Goal: Entertainment & Leisure: Consume media (video, audio)

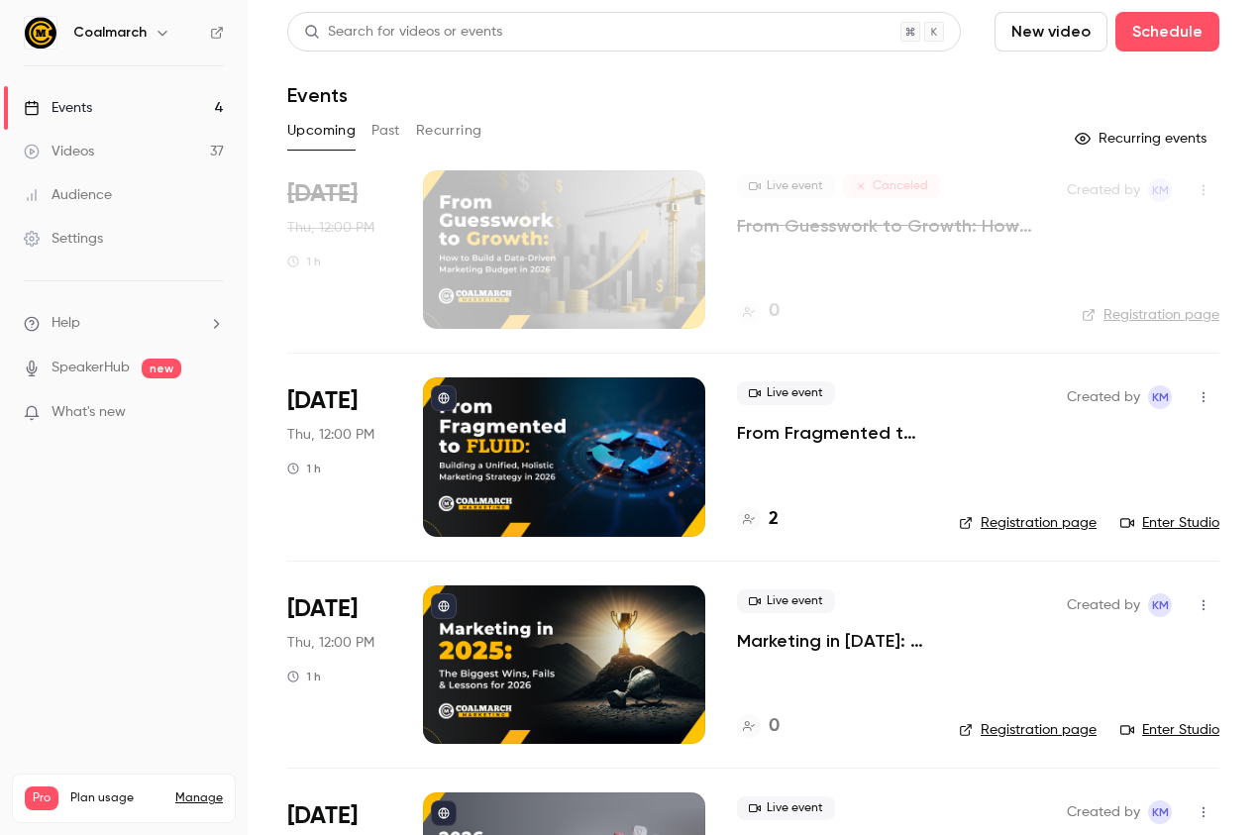
click at [80, 145] on div "Videos" at bounding box center [59, 152] width 70 height 20
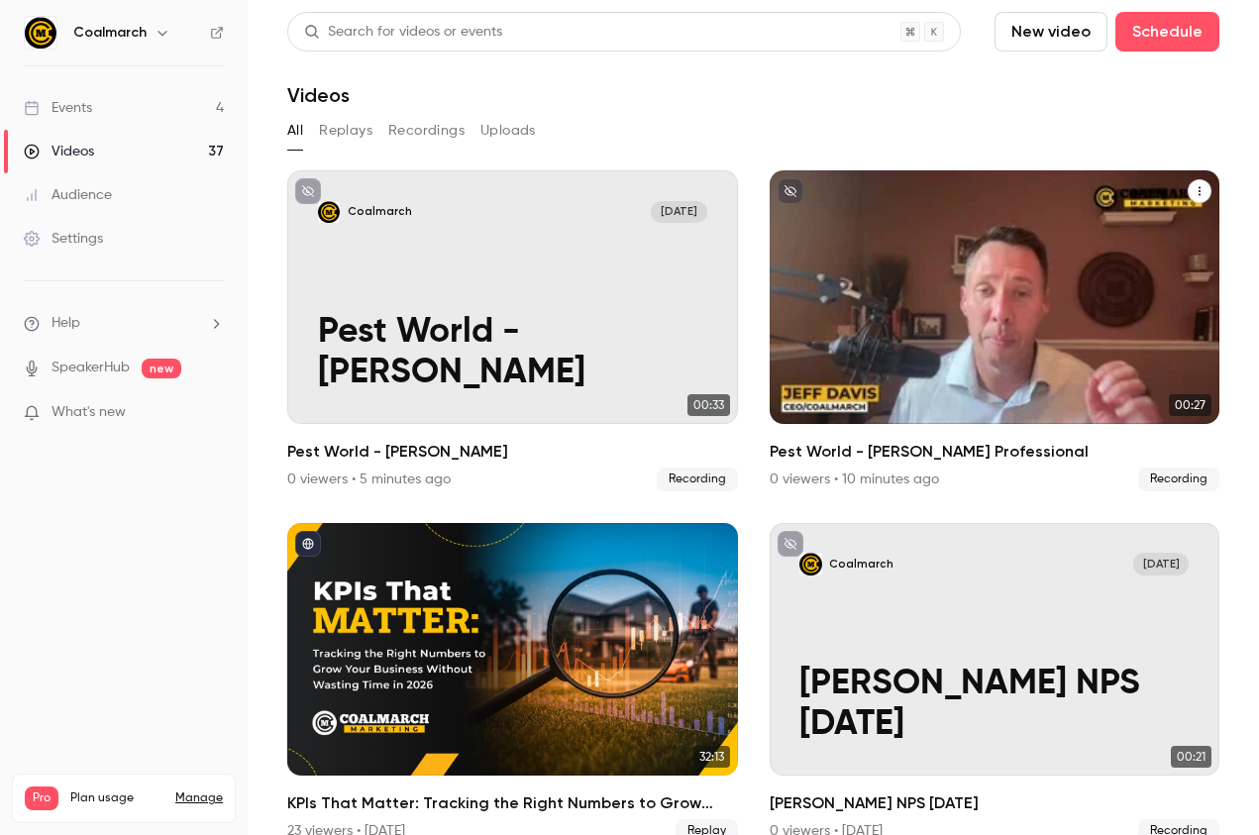
click at [1086, 304] on div "Coalmarch [DATE] Pest World - [PERSON_NAME] Professional" at bounding box center [995, 297] width 451 height 254
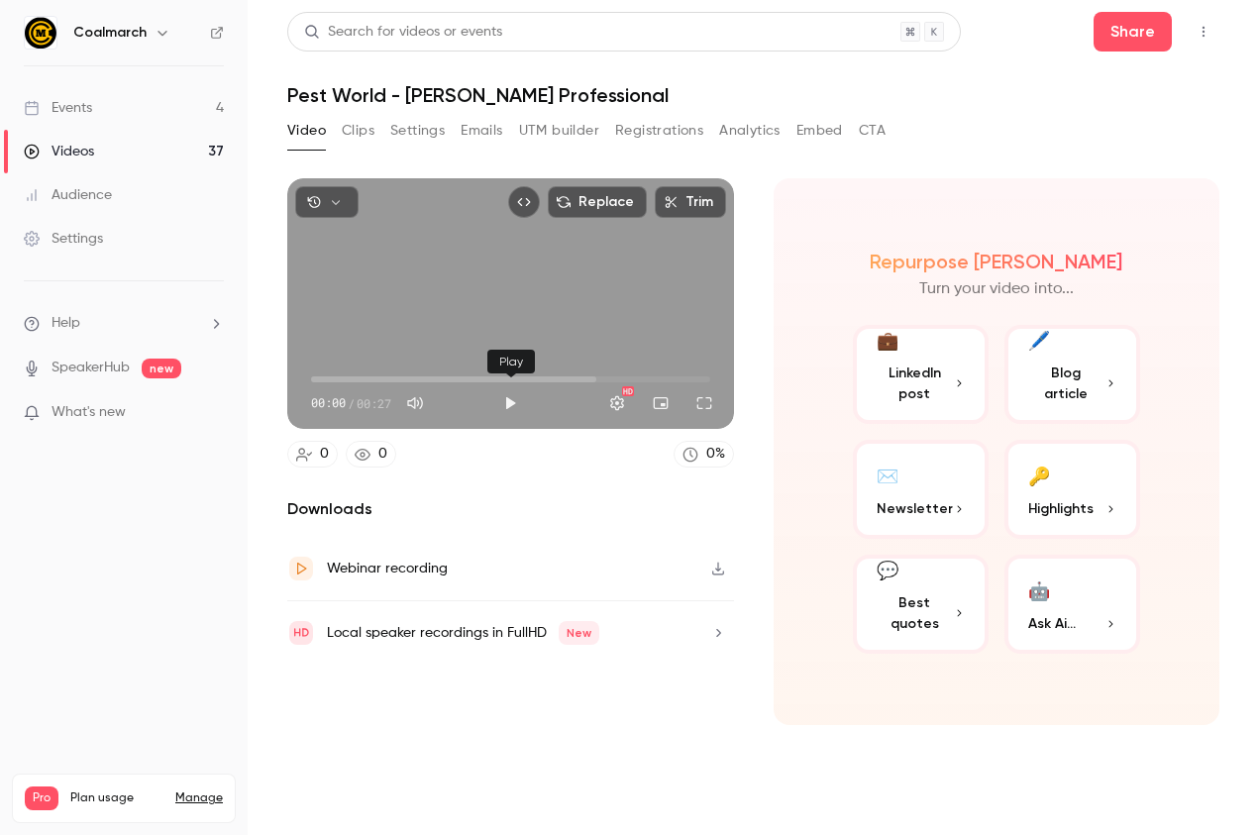
click at [502, 403] on button "Play" at bounding box center [510, 403] width 40 height 40
click at [504, 399] on button "Play" at bounding box center [510, 403] width 40 height 40
type input "****"
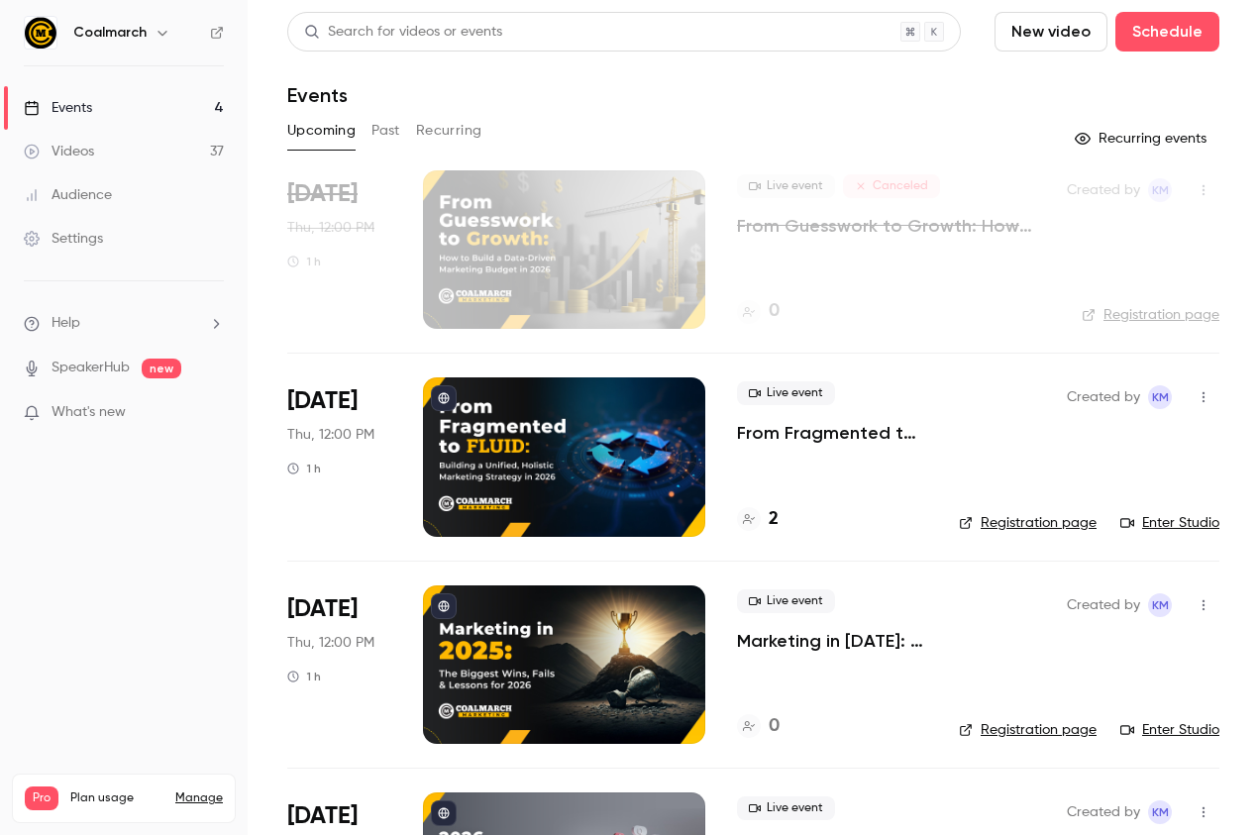
click at [92, 154] on div "Videos" at bounding box center [59, 152] width 70 height 20
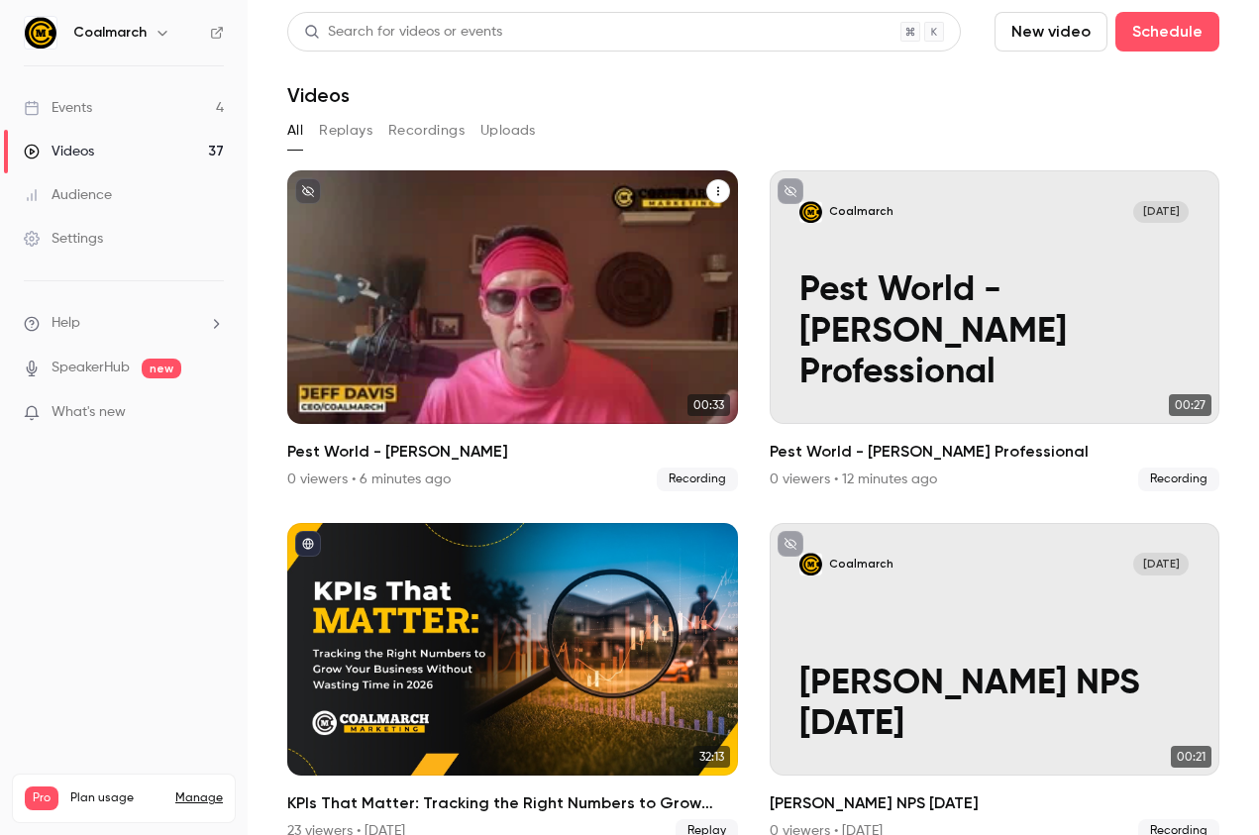
click at [489, 274] on div "Coalmarch Oct 7 Pest World - Jeff Fun" at bounding box center [512, 297] width 451 height 254
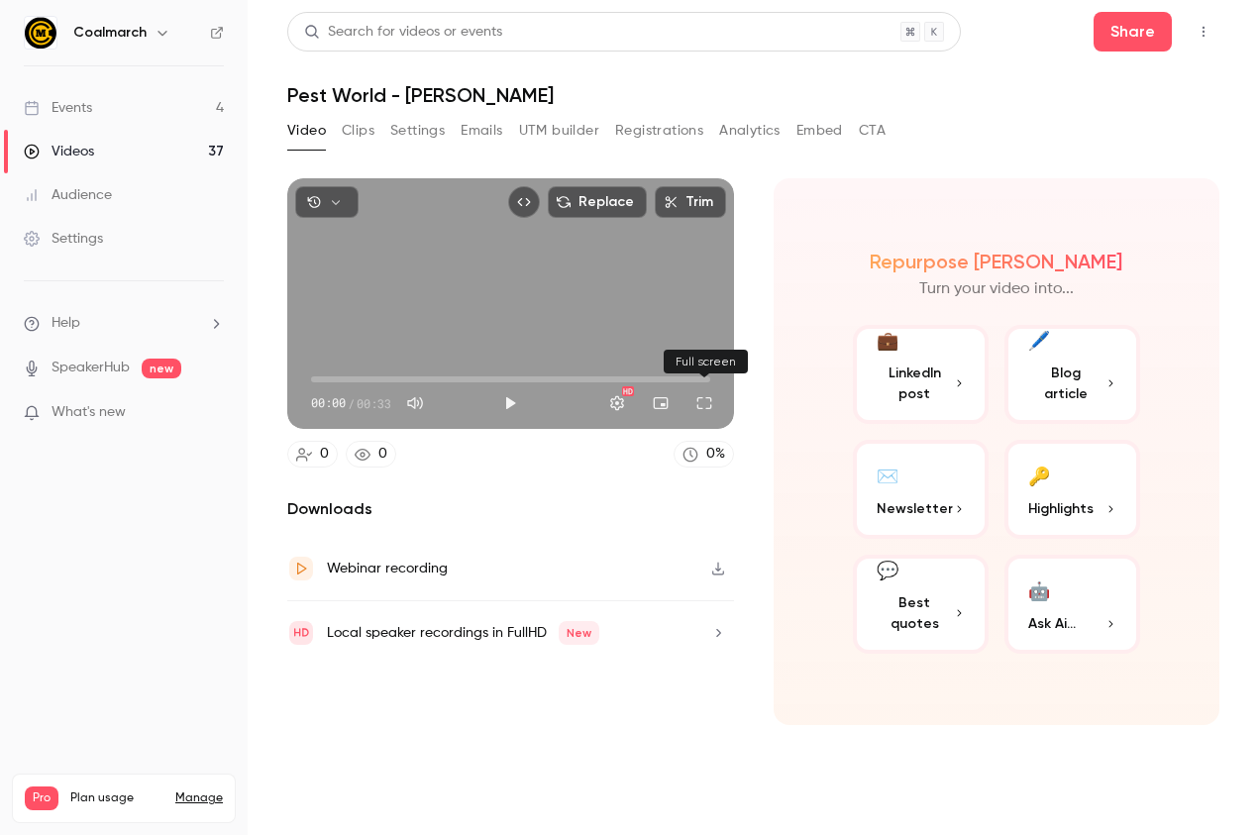
click at [706, 405] on button "Full screen" at bounding box center [704, 403] width 40 height 40
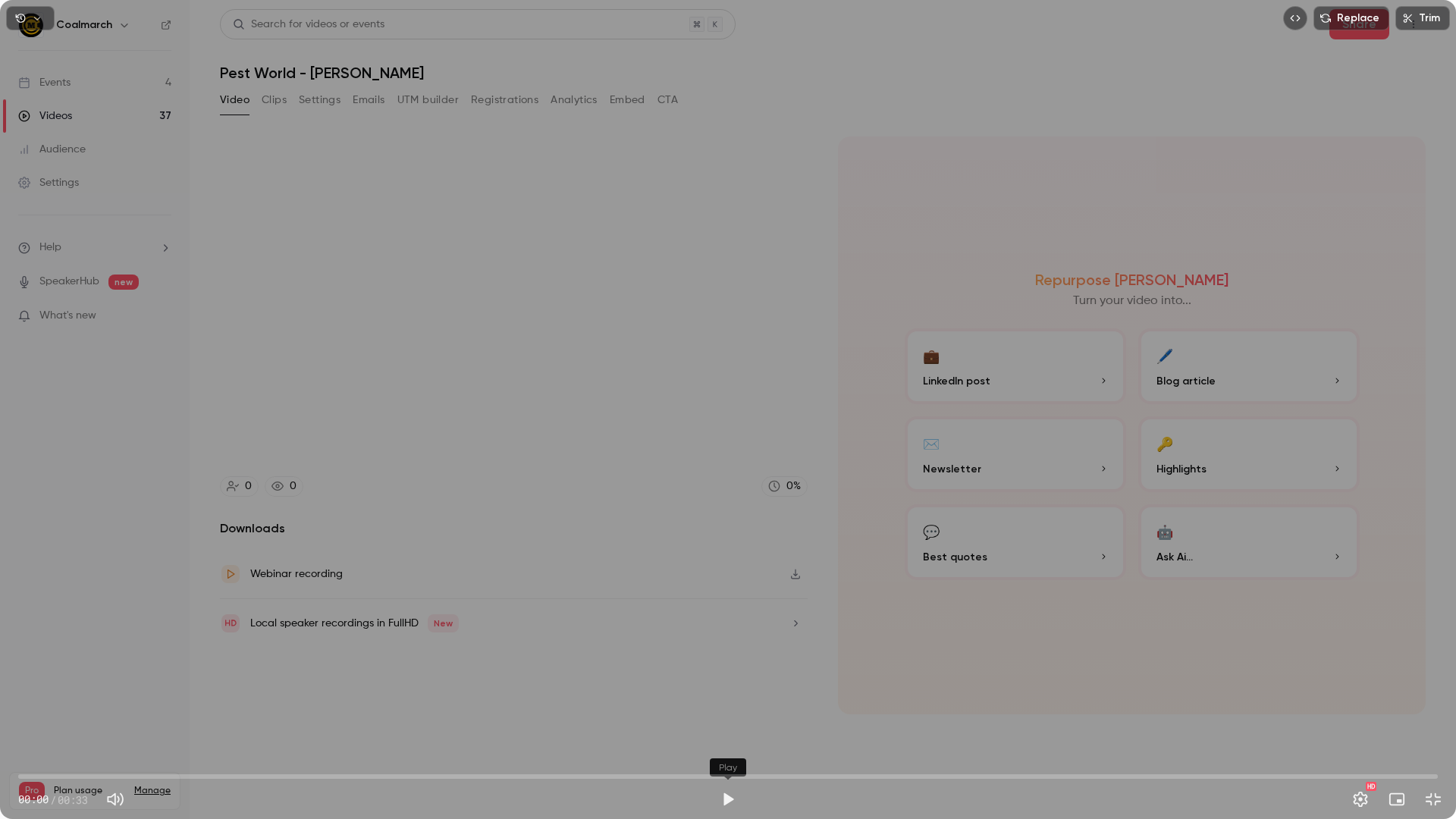
click at [716, 638] on button "Play" at bounding box center [728, 799] width 31 height 31
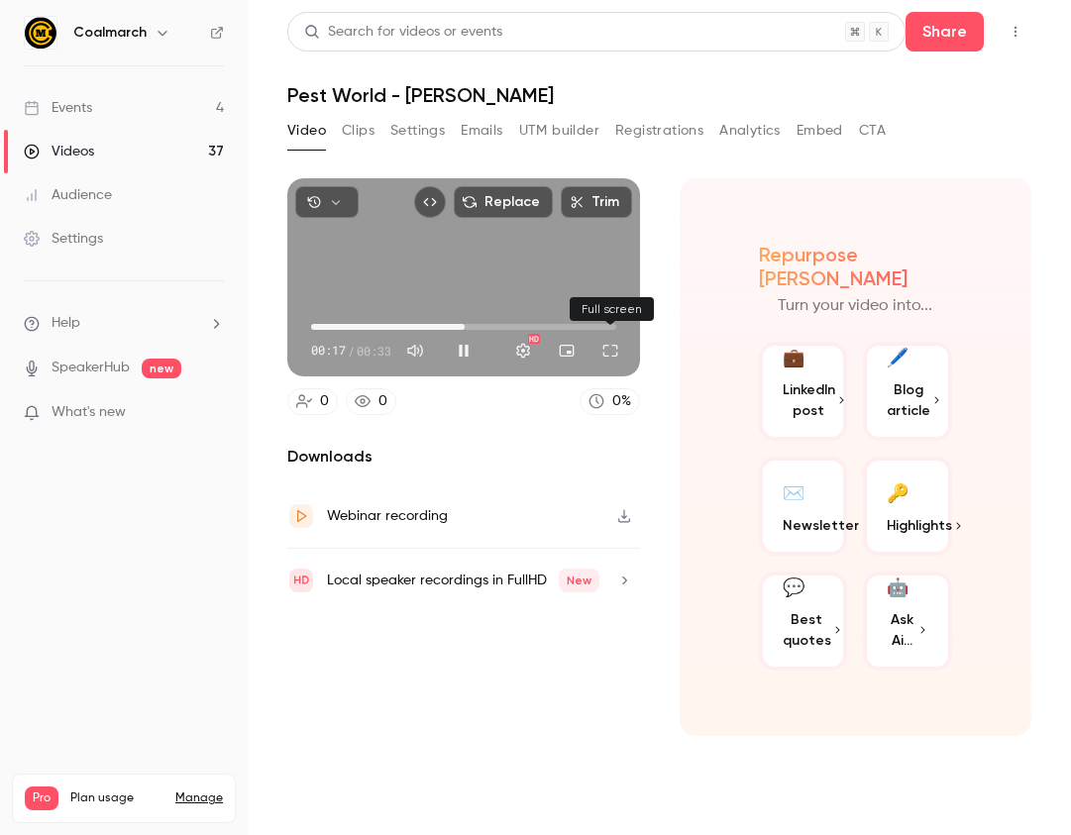
click at [605, 357] on button "Full screen" at bounding box center [610, 351] width 40 height 40
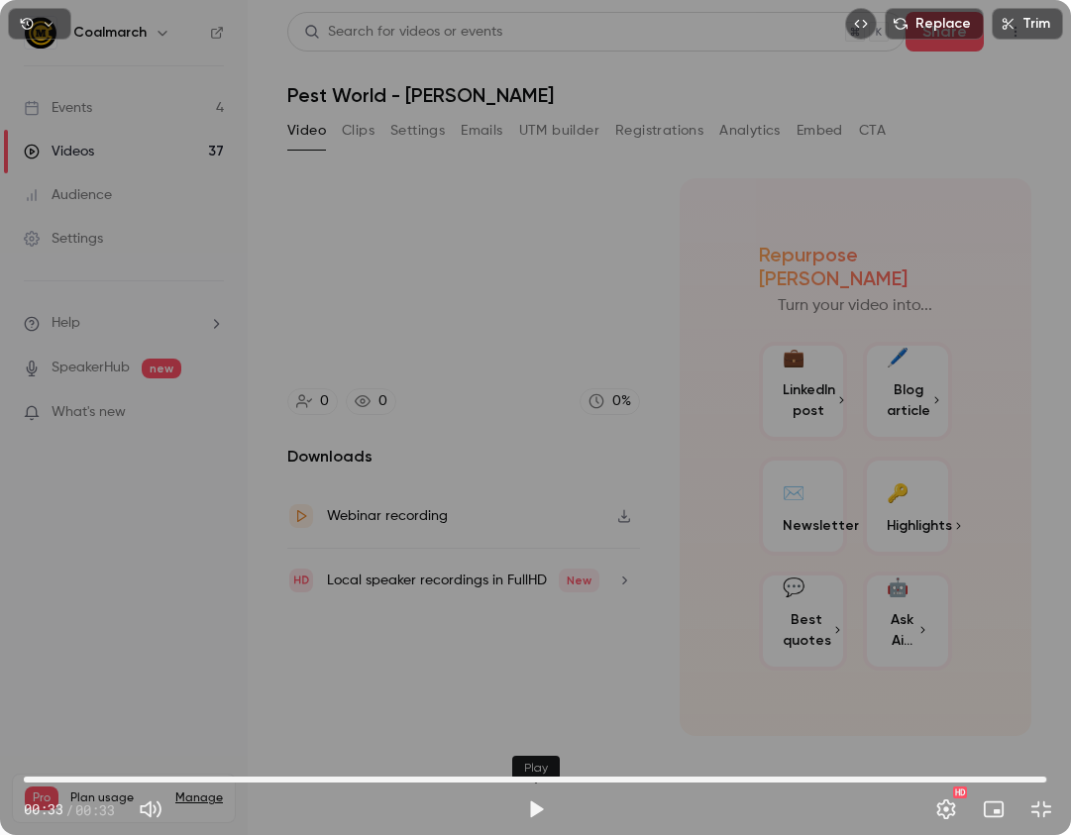
click at [539, 808] on button "Play" at bounding box center [536, 809] width 40 height 40
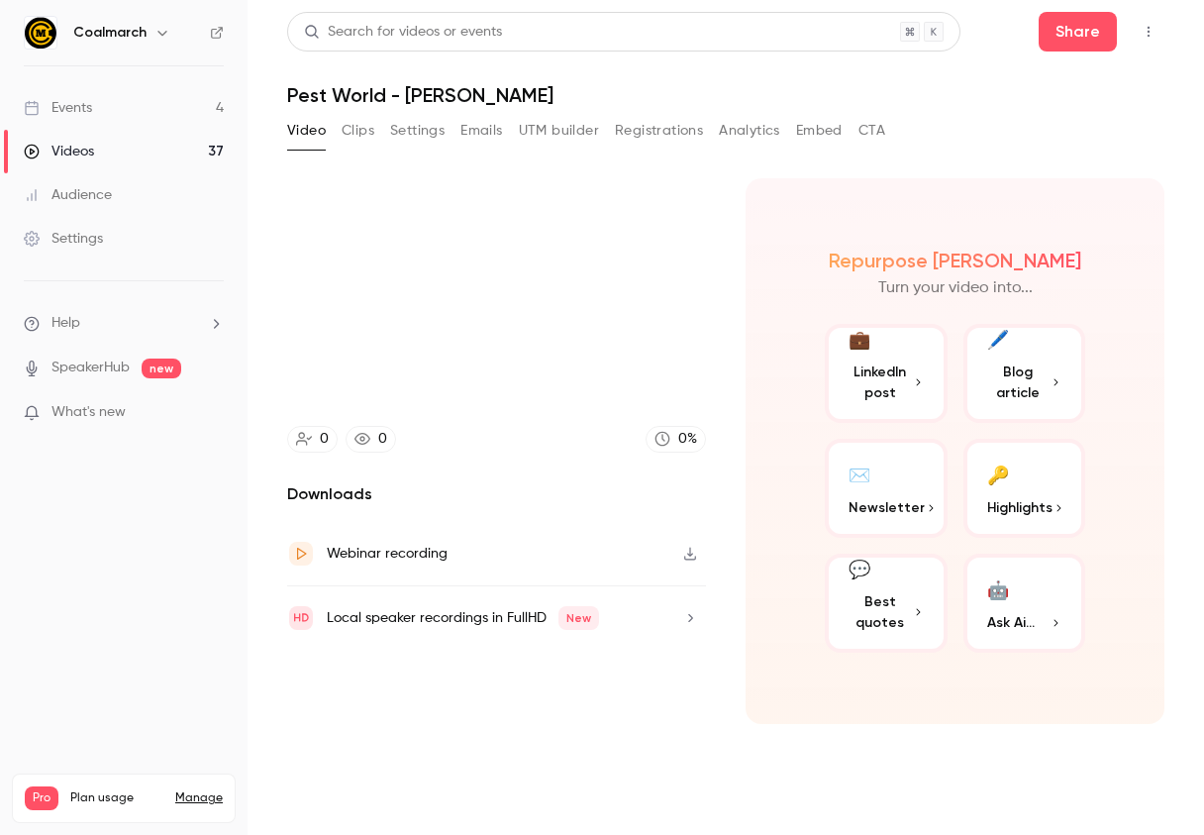
type input "****"
